Goal: Task Accomplishment & Management: Complete application form

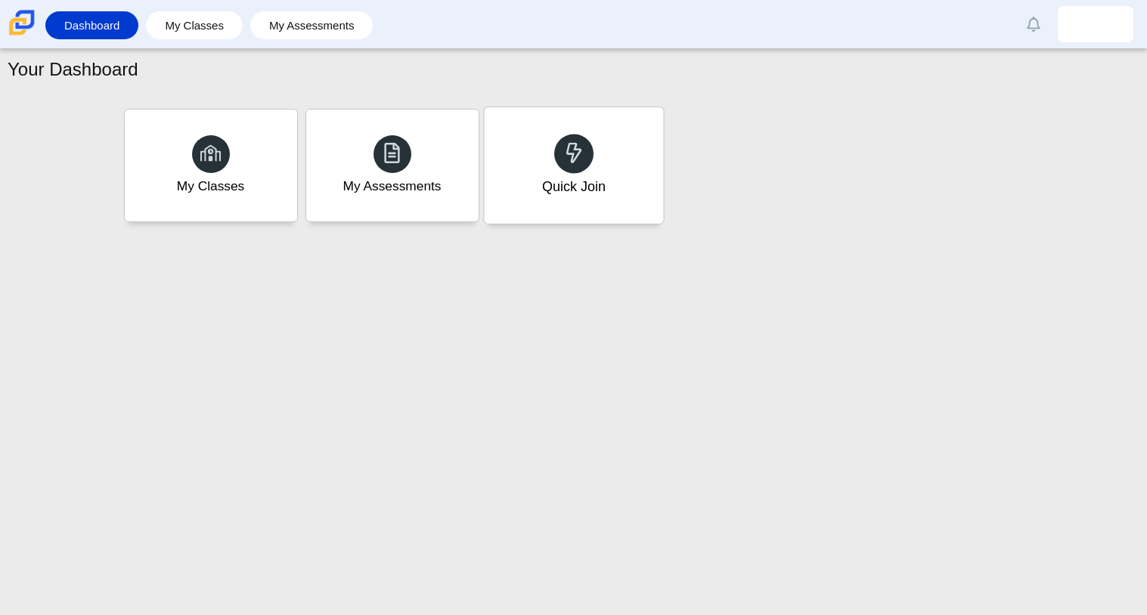
click at [548, 191] on div "Quick Join" at bounding box center [572, 187] width 63 height 20
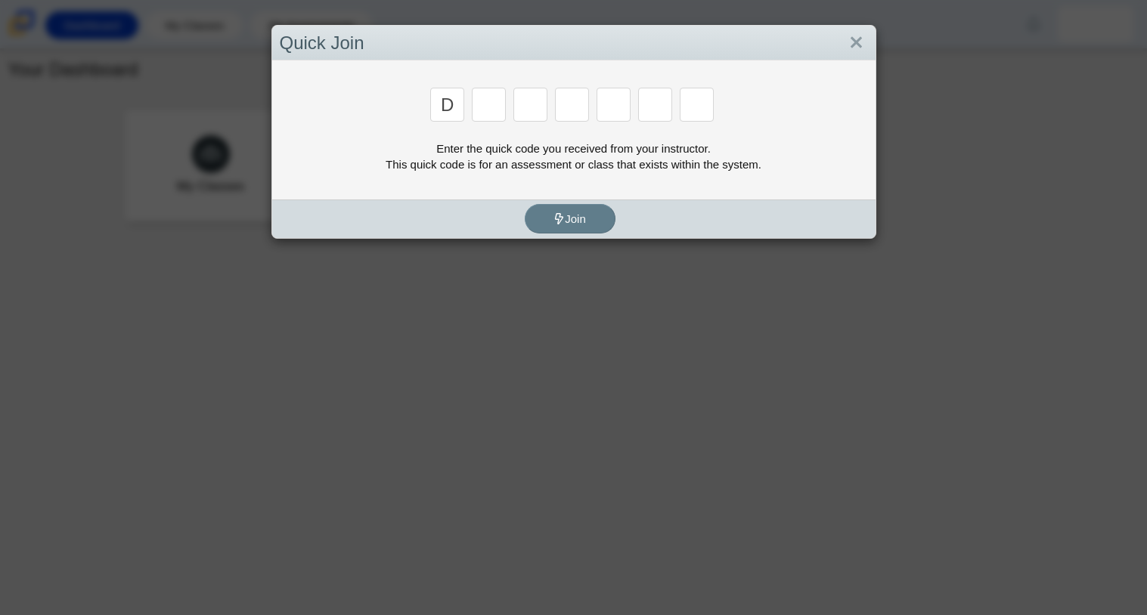
type input "d"
type input "a"
type input "w"
type input "n"
type input "a"
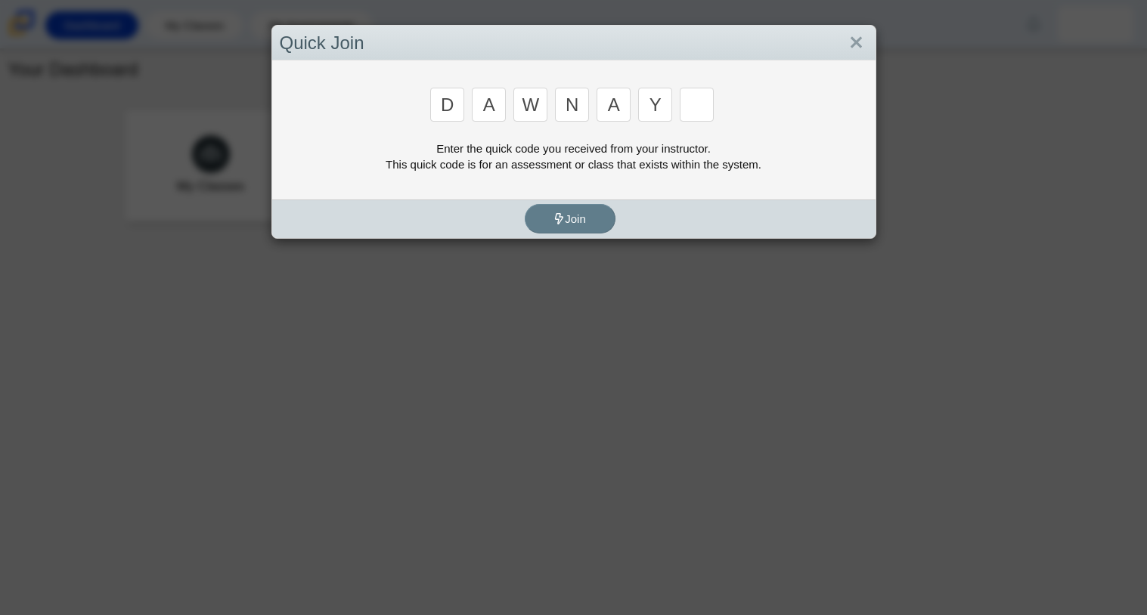
type input "y"
type input "3"
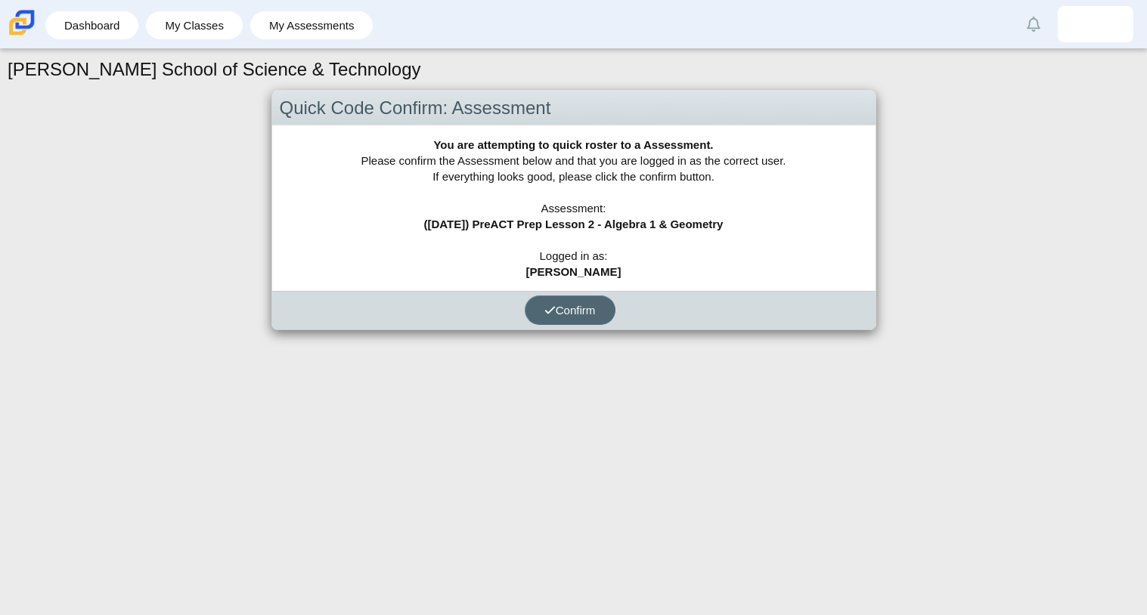
click at [549, 314] on icon "submit" at bounding box center [549, 310] width 11 height 11
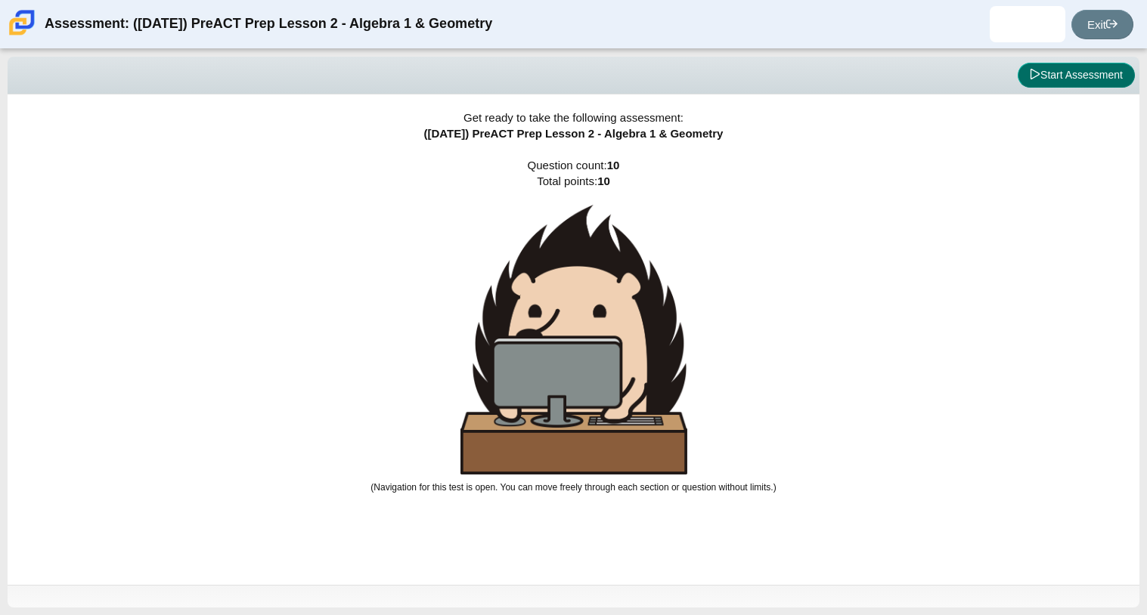
click at [1044, 79] on button "Start Assessment" at bounding box center [1075, 76] width 117 height 26
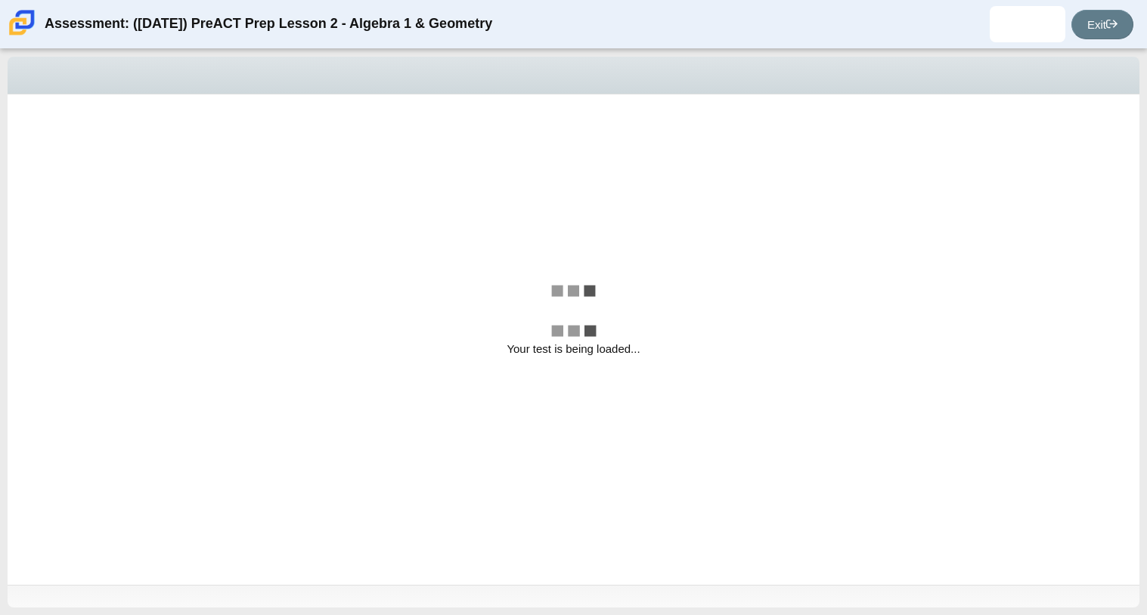
select select "96b71634-eacb-4f7e-8aef-411727d9bcba"
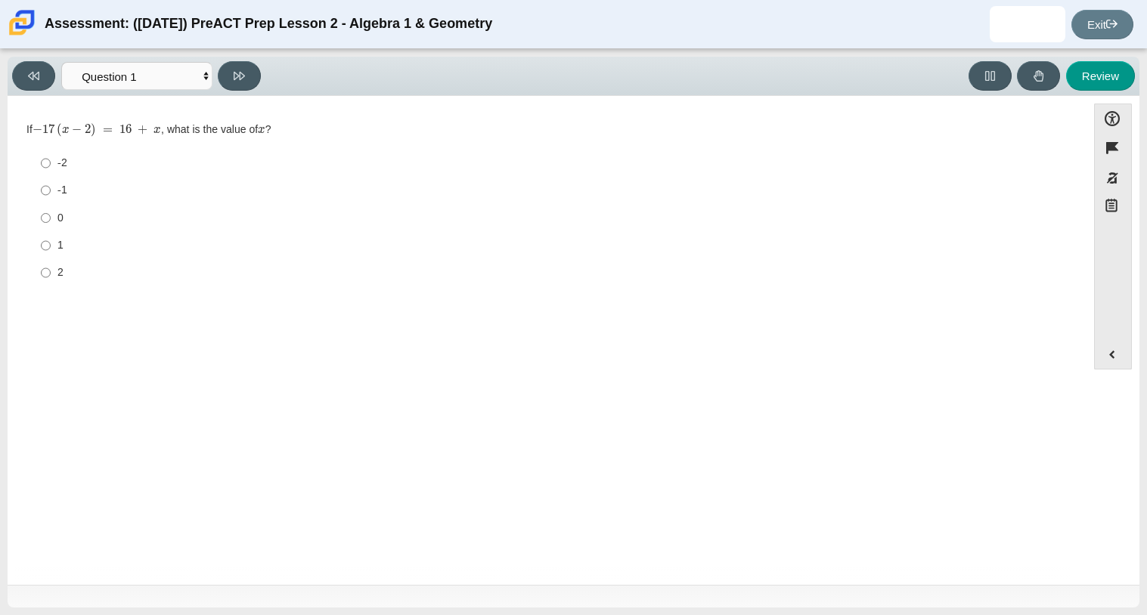
click at [57, 265] on div "2" at bounding box center [558, 272] width 1002 height 15
click at [51, 265] on input "2 2" at bounding box center [46, 272] width 10 height 27
radio input "true"
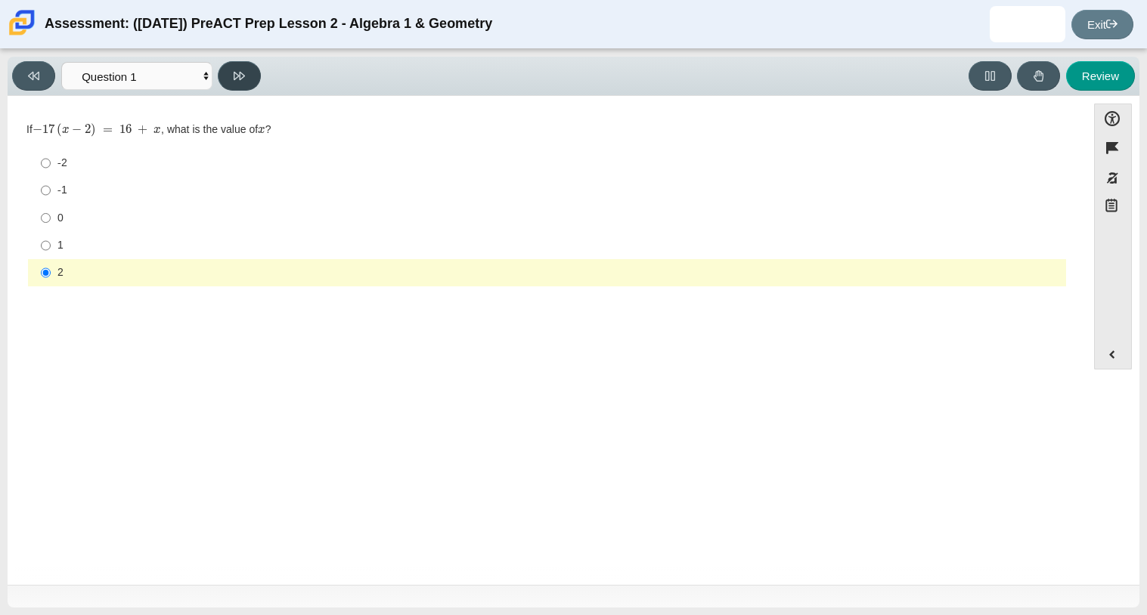
click at [235, 77] on icon at bounding box center [239, 76] width 11 height 8
select select "489dcffd-4e6a-49cf-a9d6-ad1d4a911a4e"
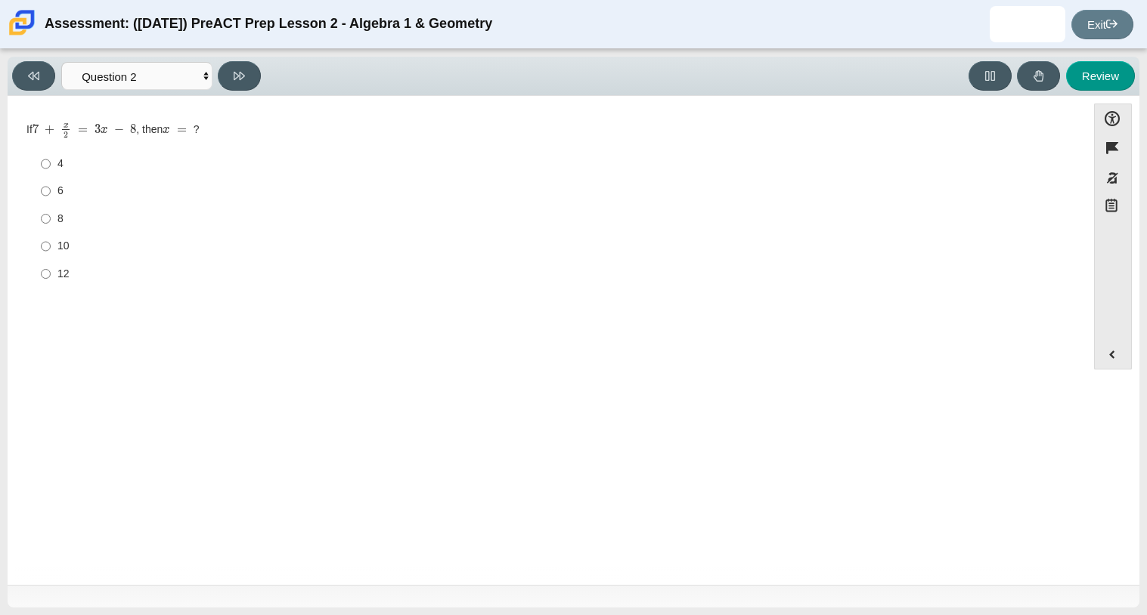
click at [51, 182] on label "6 6" at bounding box center [547, 191] width 1035 height 27
click at [51, 182] on input "6 6" at bounding box center [46, 191] width 10 height 27
radio input "true"
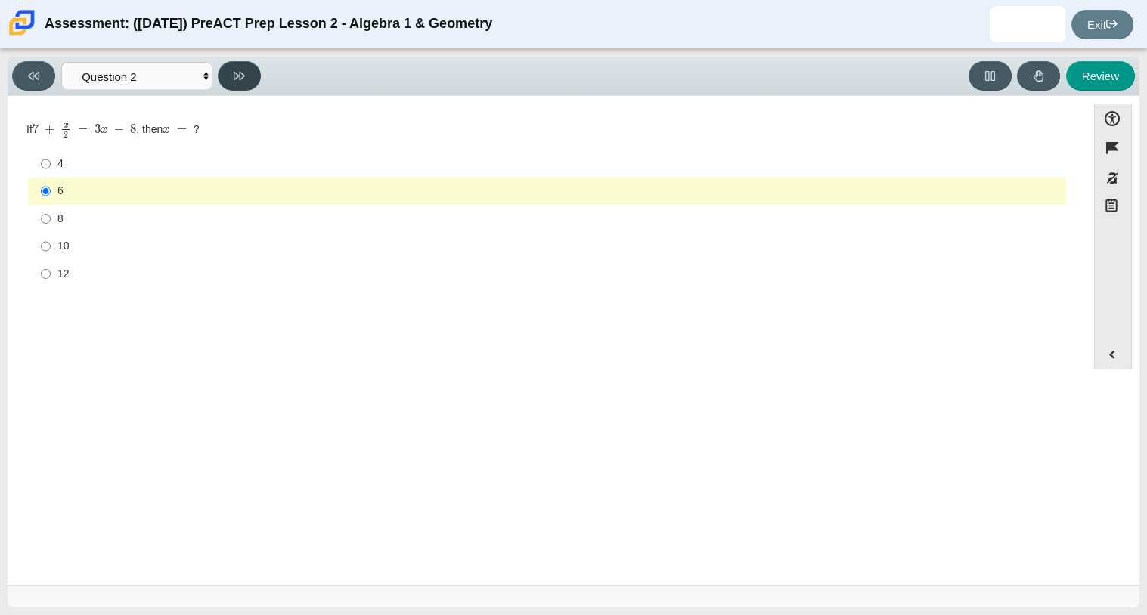
click at [228, 75] on button at bounding box center [239, 75] width 43 height 29
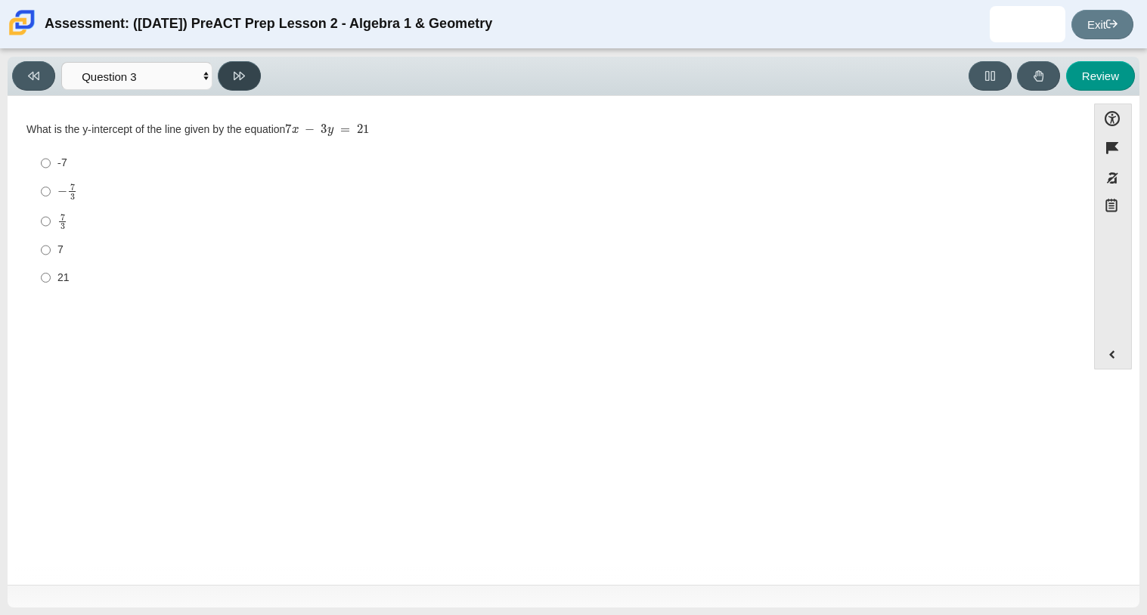
click at [233, 85] on button at bounding box center [239, 75] width 43 height 29
select select "89427bb7-e313-4f00-988f-8b8255897029"
click at [51, 207] on label "7 7" at bounding box center [547, 217] width 1035 height 27
click at [51, 207] on input "7 7" at bounding box center [46, 217] width 10 height 27
radio input "true"
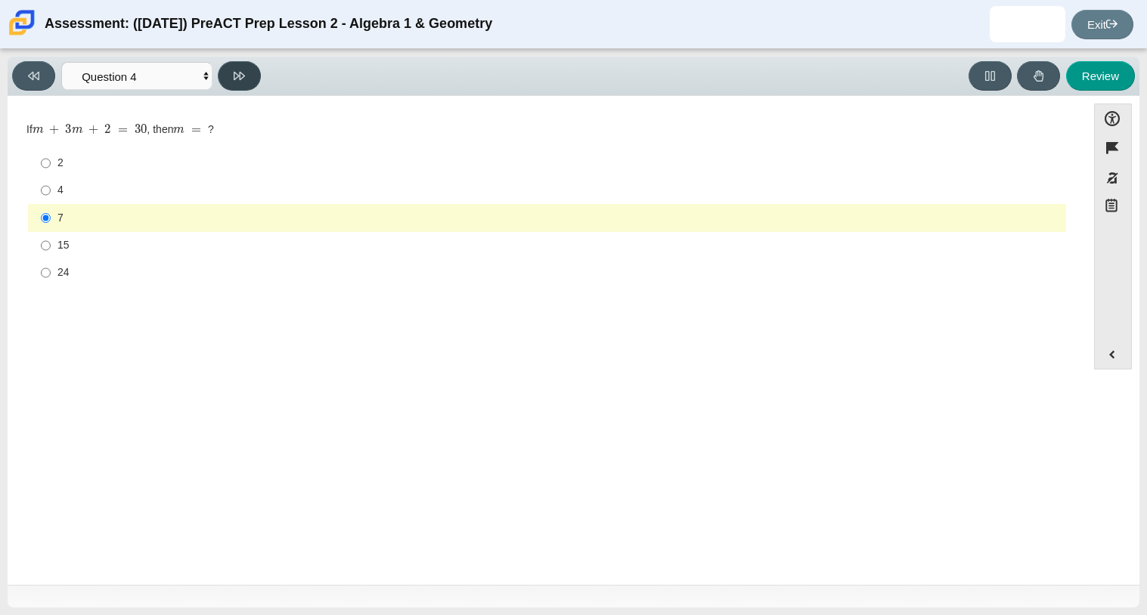
click at [257, 82] on button at bounding box center [239, 75] width 43 height 29
select select "ec95ace6-bebc-42b8-9428-40567494d4da"
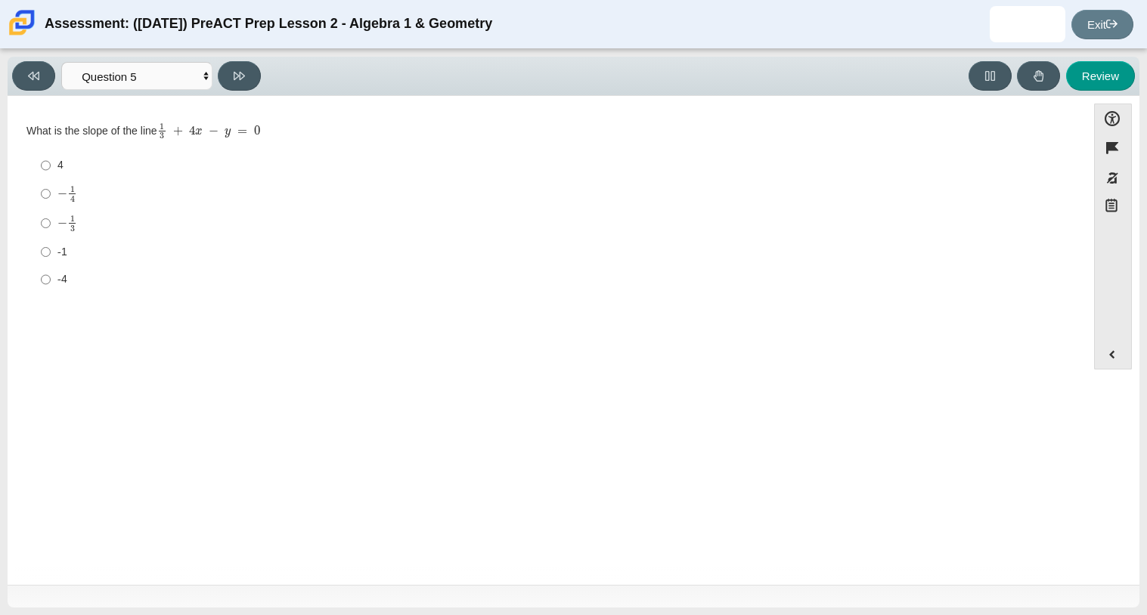
click at [65, 230] on mjx-math "Assessment items" at bounding box center [67, 223] width 20 height 17
click at [51, 230] on input "− 1 3 negative 1 third" at bounding box center [46, 223] width 10 height 29
radio input "true"
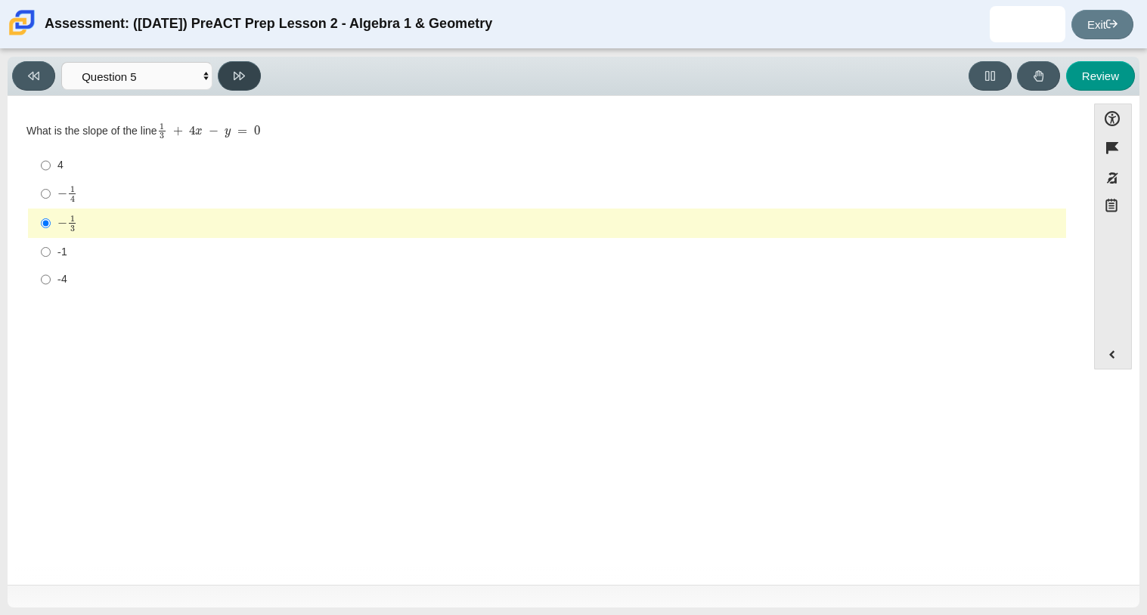
click at [237, 78] on icon at bounding box center [239, 75] width 11 height 11
select select "210571de-36a6-4d8e-a361-ceff8ef801dc"
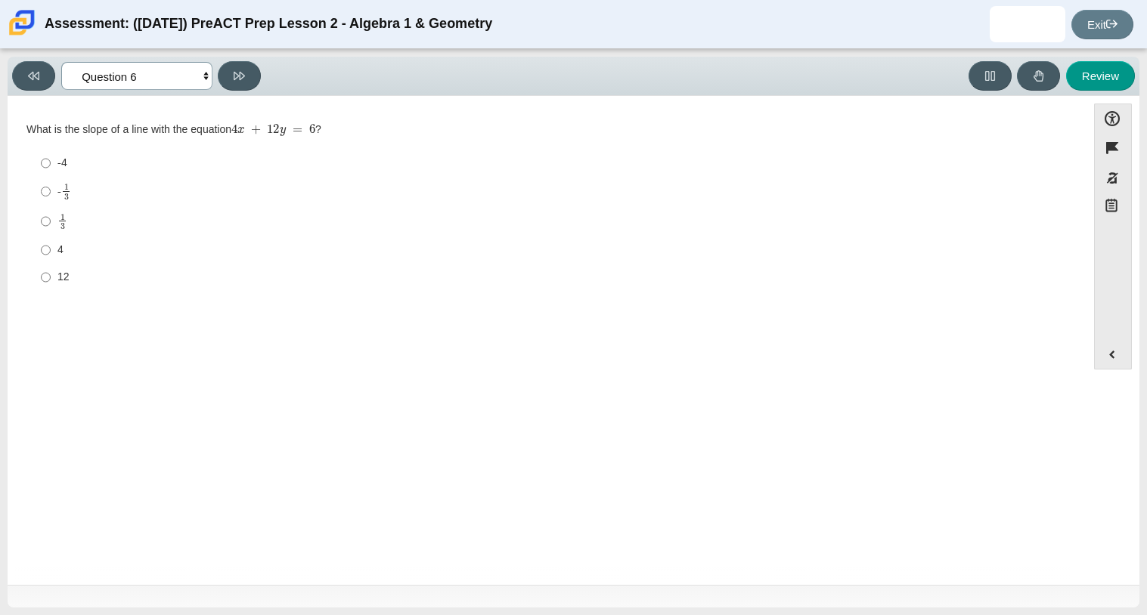
click at [192, 82] on select "Questions Question 1 Question 2 Question 3 Question 4 Question 5 Question 6 Que…" at bounding box center [136, 76] width 151 height 28
click at [666, 121] on div "What is the slope of a line with the equation 4 x + 12 y = 6 ? Responses -4 -4 …" at bounding box center [546, 206] width 1041 height 174
click at [42, 252] on input "4 4" at bounding box center [46, 250] width 10 height 27
radio input "true"
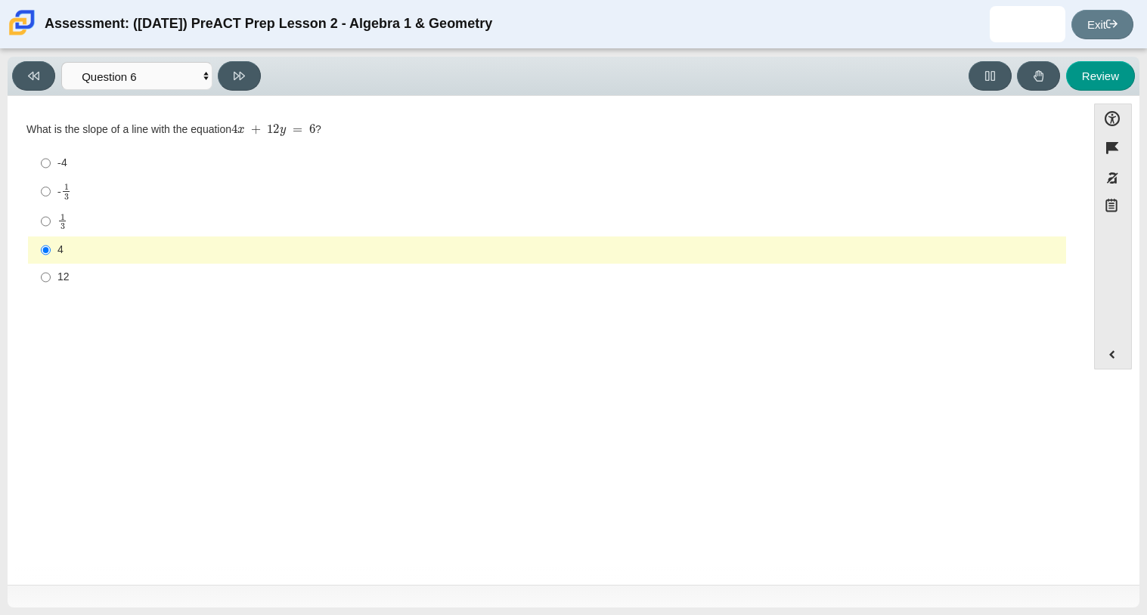
click at [70, 215] on div "1 3" at bounding box center [558, 221] width 1002 height 17
click at [51, 215] on input "1 3 1 third" at bounding box center [46, 220] width 10 height 29
radio input "true"
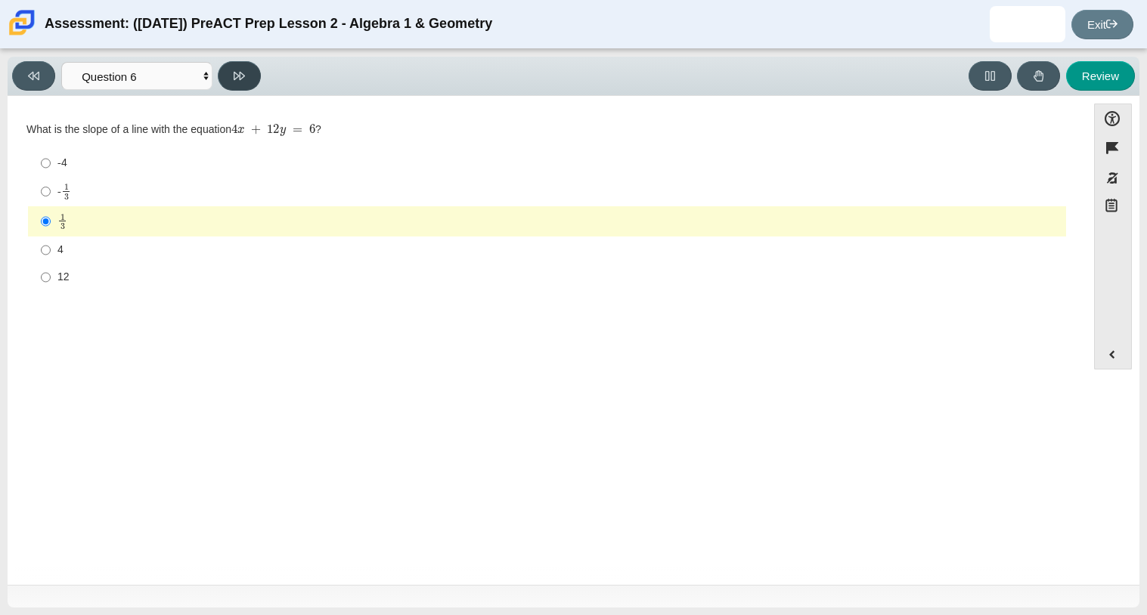
click at [228, 66] on button at bounding box center [239, 75] width 43 height 29
select select "14773eaf-2ca1-47ae-afe7-a624a56f34b3"
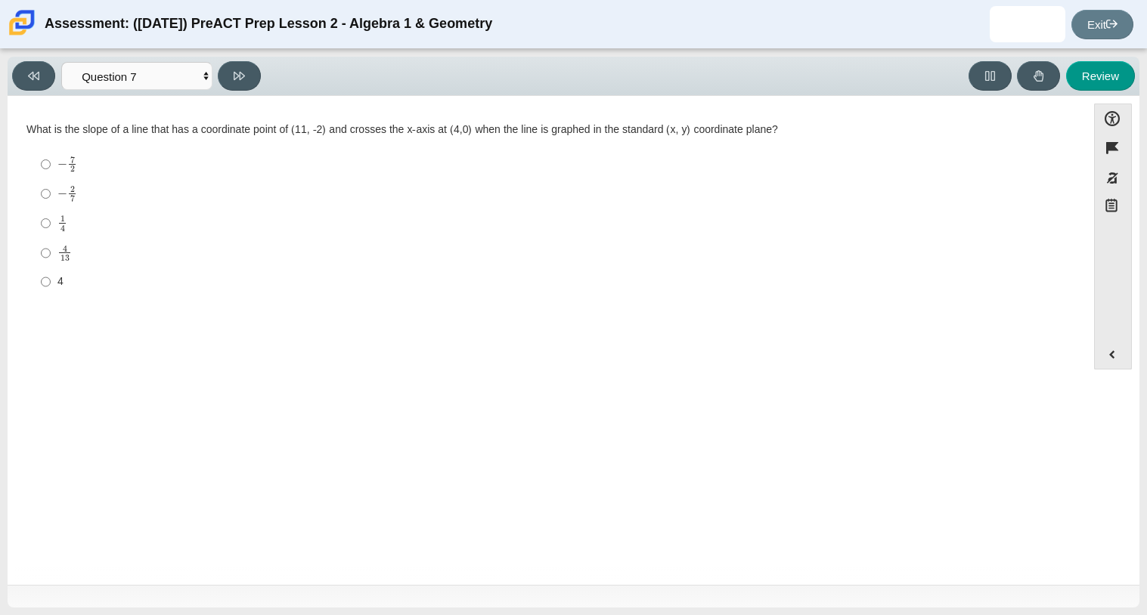
click at [72, 197] on mjx-c "Assessment items" at bounding box center [72, 198] width 5 height 6
click at [51, 197] on input "− 2 7 negative 2 sevenths" at bounding box center [46, 193] width 10 height 29
radio input "true"
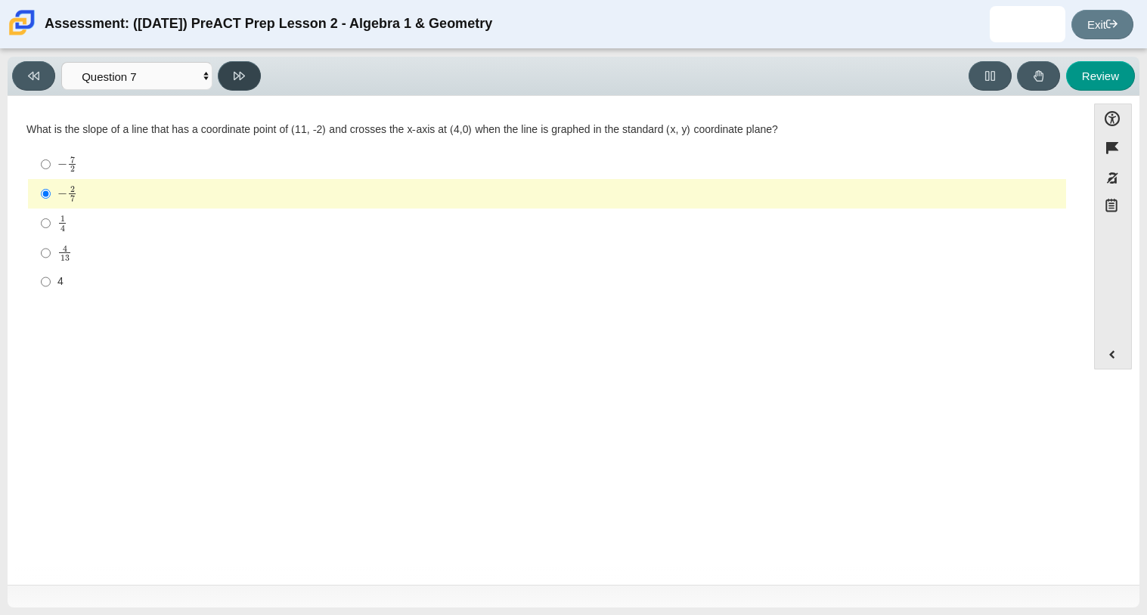
click at [237, 75] on icon at bounding box center [239, 75] width 11 height 11
select select "97f4f5fa-a52e-4fed-af51-565bfcdf47cb"
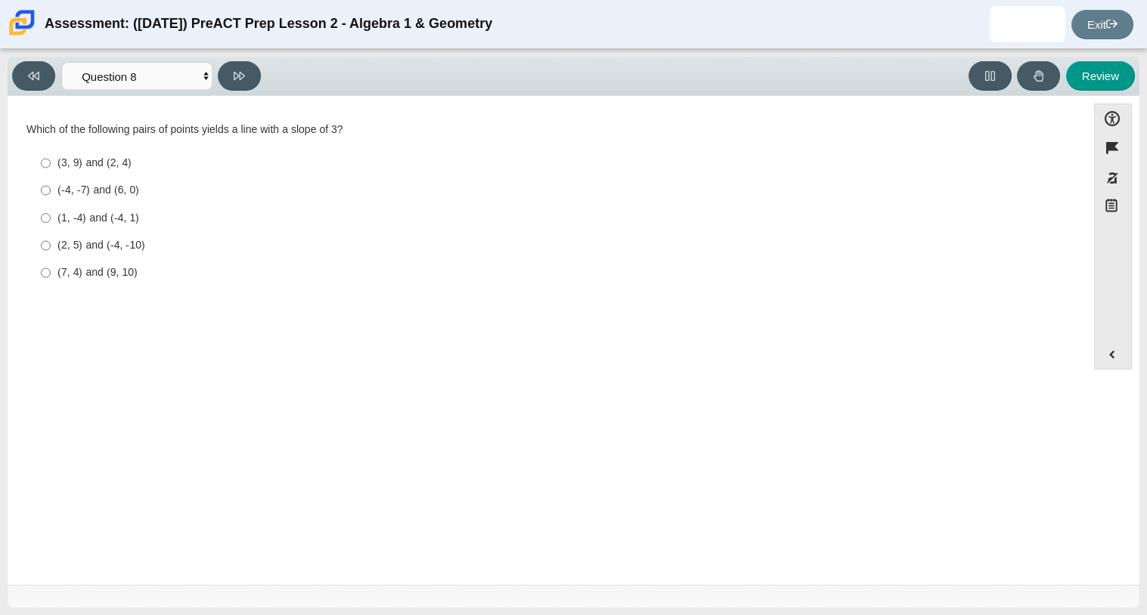
click at [53, 274] on label "(7, 4) and (9, 10) (7, 4) and (9, 10)" at bounding box center [547, 272] width 1035 height 27
click at [51, 274] on input "(7, 4) and (9, 10) (7, 4) and (9, 10)" at bounding box center [46, 272] width 10 height 27
radio input "true"
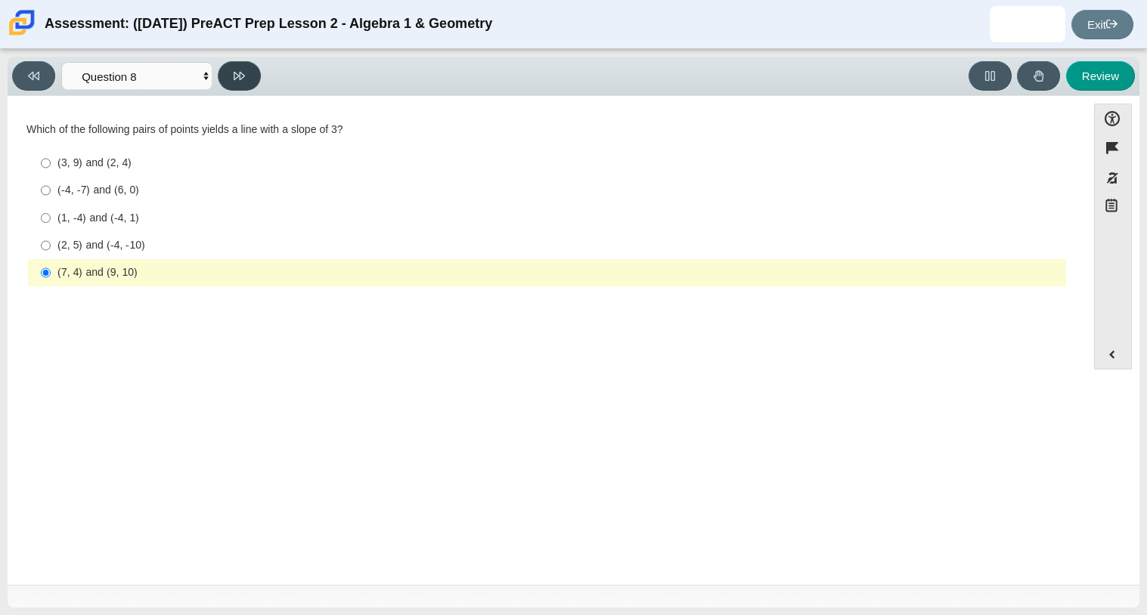
click at [234, 77] on icon at bounding box center [239, 76] width 11 height 8
select select "bbf5d072-3e0b-44c4-9a12-6e7c9033f65b"
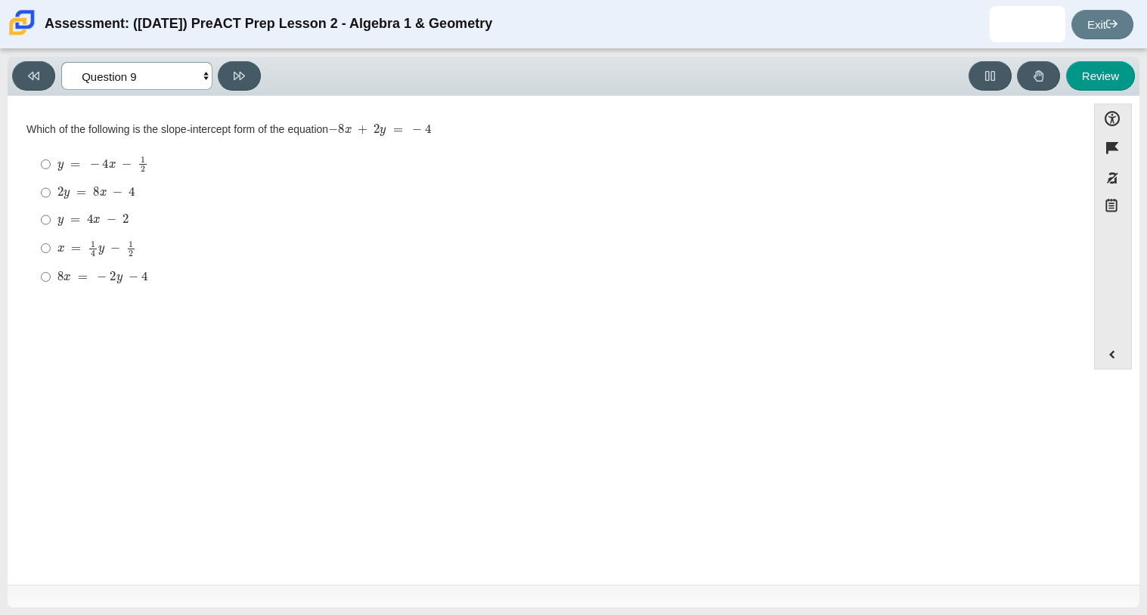
click at [166, 81] on select "Questions Question 1 Question 2 Question 3 Question 4 Question 5 Question 6 Que…" at bounding box center [136, 76] width 151 height 28
click at [117, 243] on mjx-math "Assessment items" at bounding box center [96, 248] width 79 height 17
click at [51, 243] on input "x = 1 4 y − 1 2 x = 1 4 y − 1 2" at bounding box center [46, 248] width 10 height 29
radio input "true"
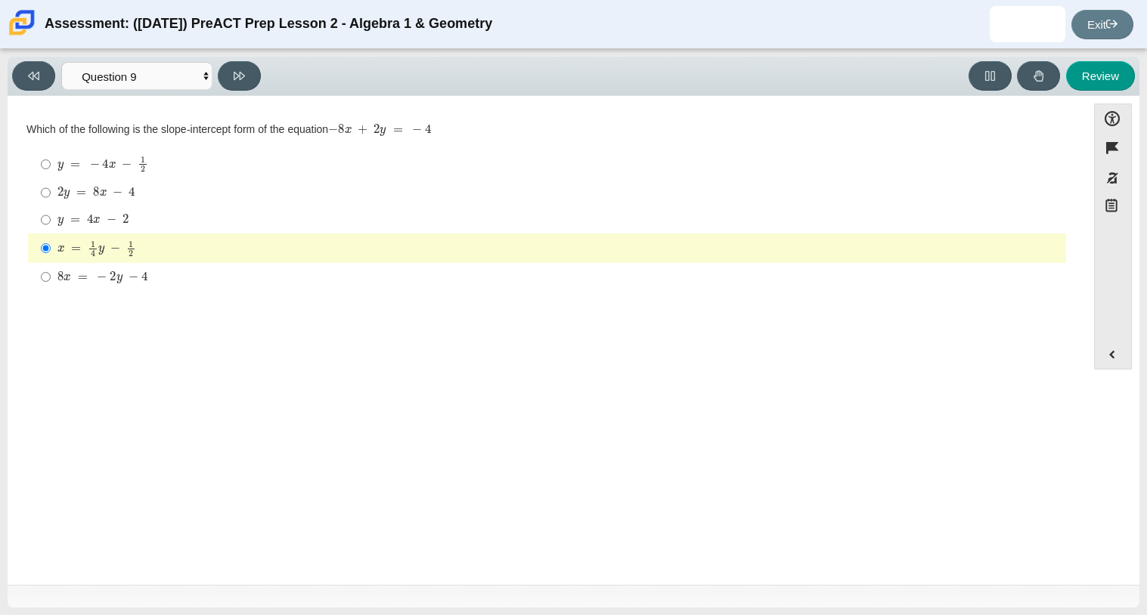
click at [90, 223] on mjx-c "Assessment items" at bounding box center [90, 219] width 6 height 8
click at [51, 223] on input "y = 4 x − 2 y = 4 x − 2" at bounding box center [46, 219] width 10 height 27
radio input "true"
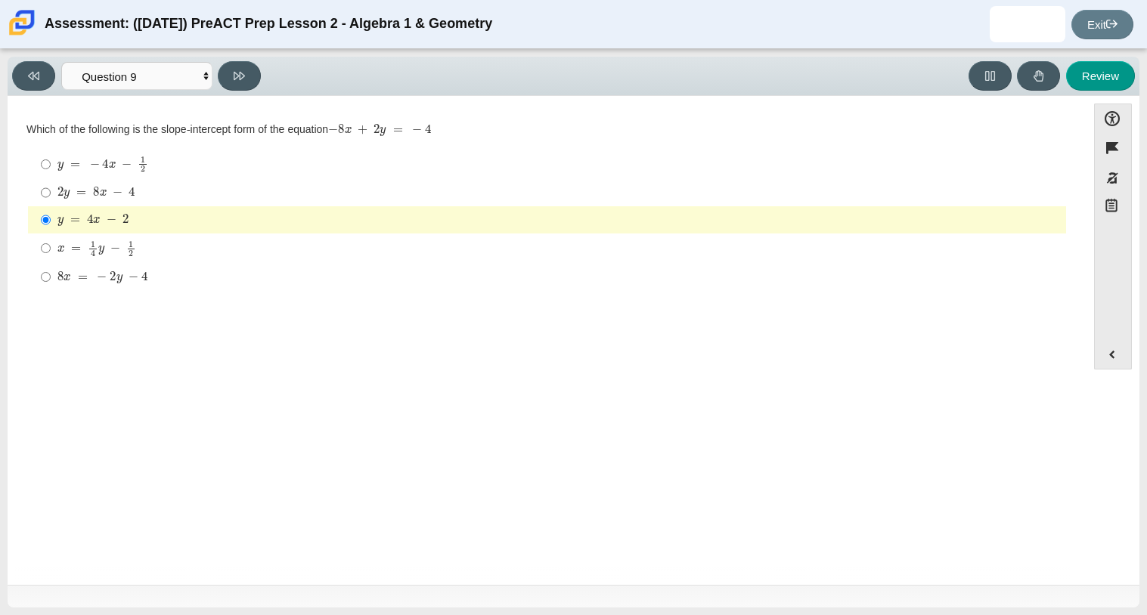
click at [83, 165] on mjx-math "Assessment items" at bounding box center [102, 164] width 91 height 17
click at [51, 165] on input "y = − 4 x − 1 2 y = − 4 x − 1 2" at bounding box center [46, 164] width 10 height 29
radio input "true"
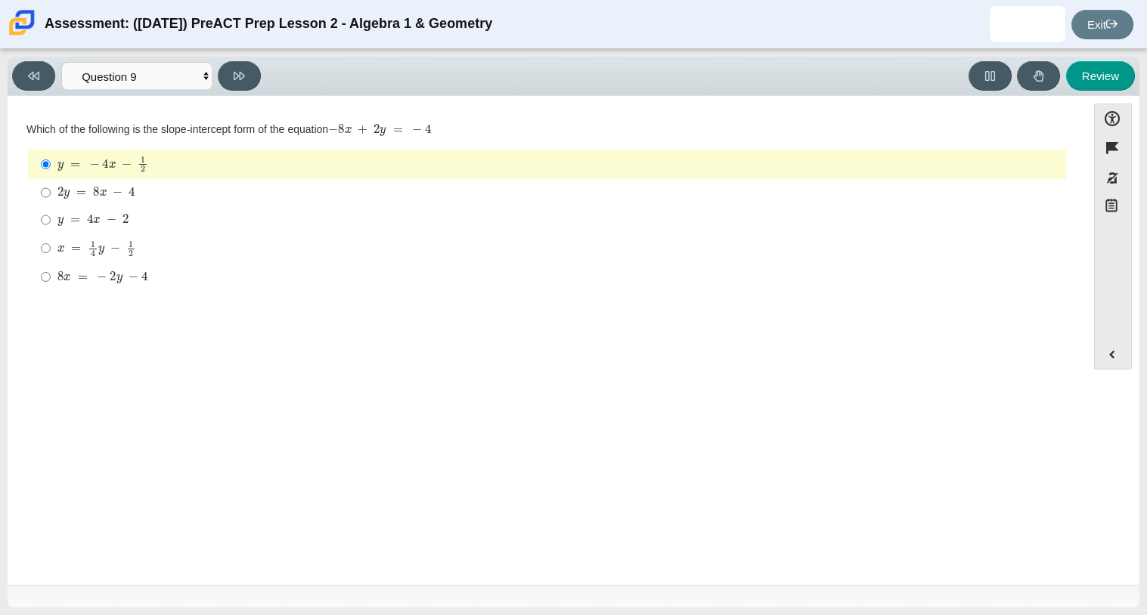
click at [83, 165] on mjx-math "Assessment items" at bounding box center [102, 164] width 91 height 17
click at [51, 165] on input "y = − 4 x − 1 2 y = − 4 x − 1 2" at bounding box center [46, 164] width 10 height 29
click at [91, 278] on mjx-math "Assessment items" at bounding box center [102, 277] width 90 height 13
click at [51, 278] on input "8 x = − 2 y − 4 8 x = − 2 y − 4" at bounding box center [46, 276] width 10 height 27
radio input "true"
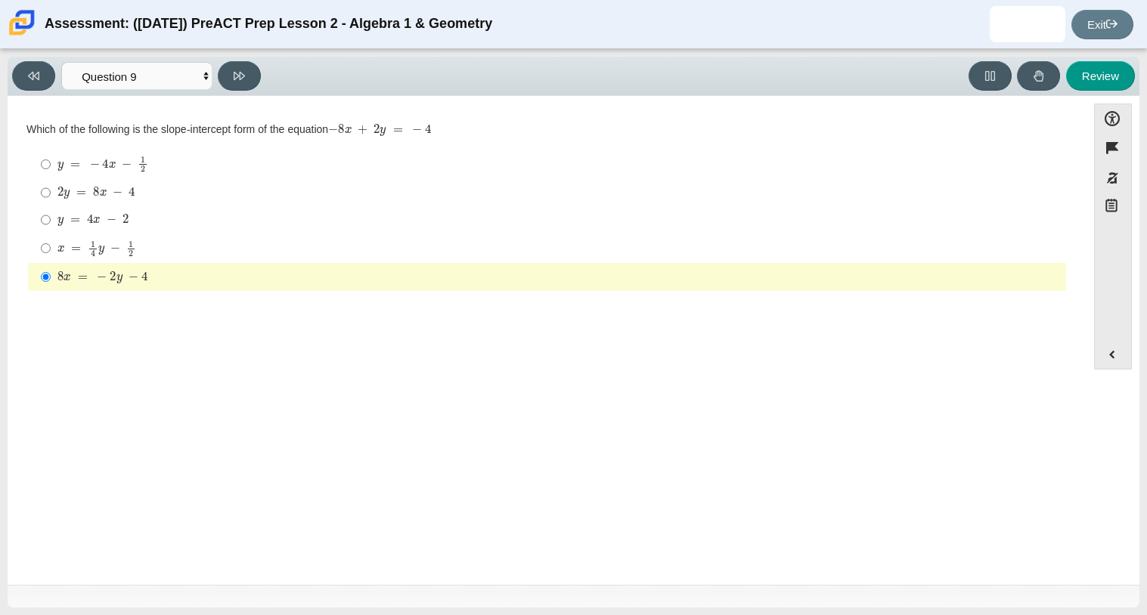
click at [123, 219] on mjx-c "Assessment items" at bounding box center [125, 219] width 6 height 8
click at [51, 219] on input "y = 4 x − 2 y = 4 x − 2" at bounding box center [46, 219] width 10 height 27
radio input "true"
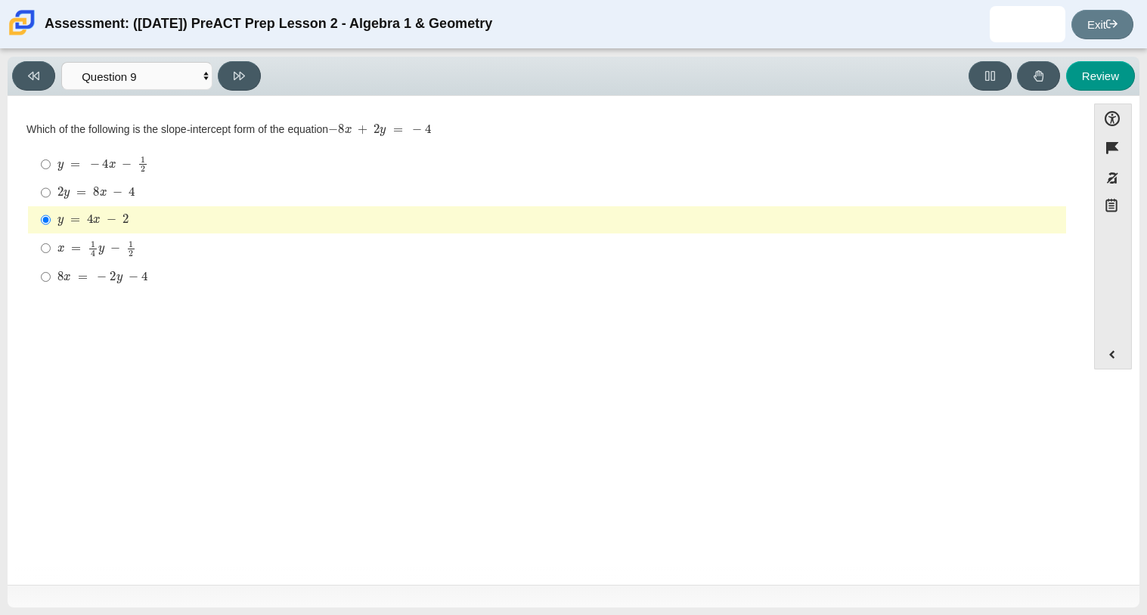
click at [169, 212] on label "y = 4 x − 2 y = 4 x − 2" at bounding box center [547, 219] width 1035 height 27
click at [51, 212] on input "y = 4 x − 2 y = 4 x − 2" at bounding box center [46, 219] width 10 height 27
click at [257, 81] on button at bounding box center [239, 75] width 43 height 29
select select "ed62e223-81bd-4cbf-ab48-ab975844bd1f"
